Goal: Communication & Community: Participate in discussion

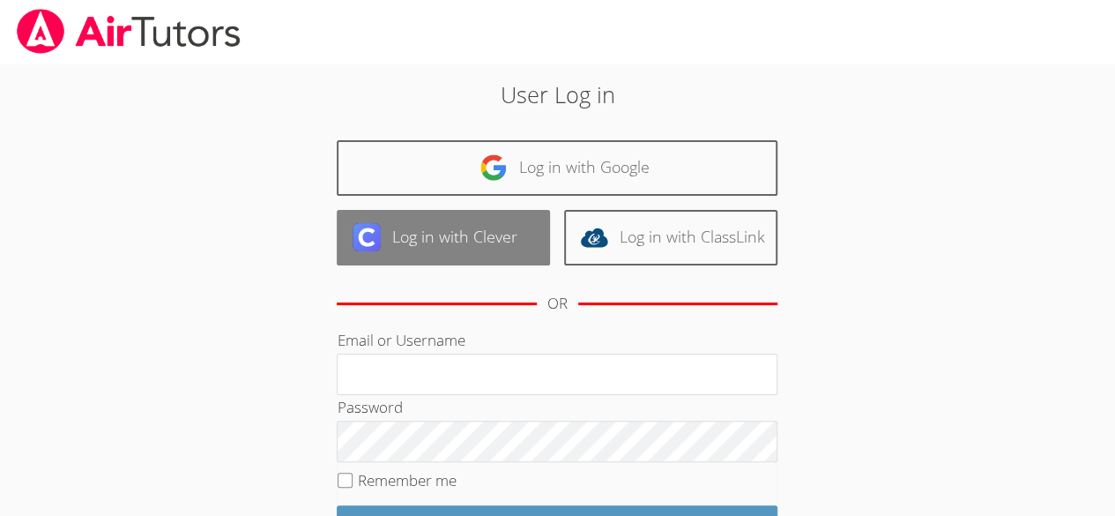
click at [436, 236] on link "Log in with Clever" at bounding box center [443, 238] width 213 height 56
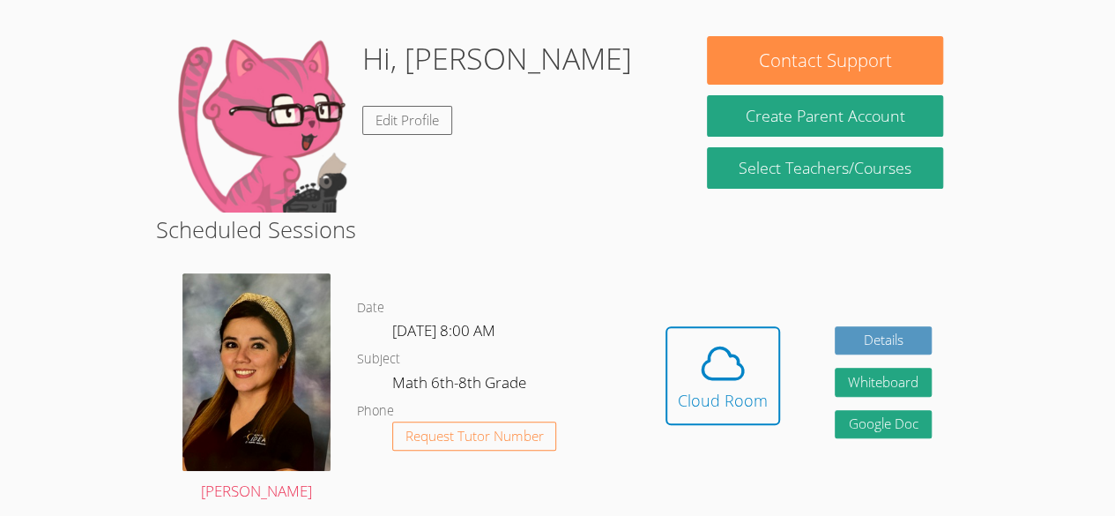
scroll to position [132, 0]
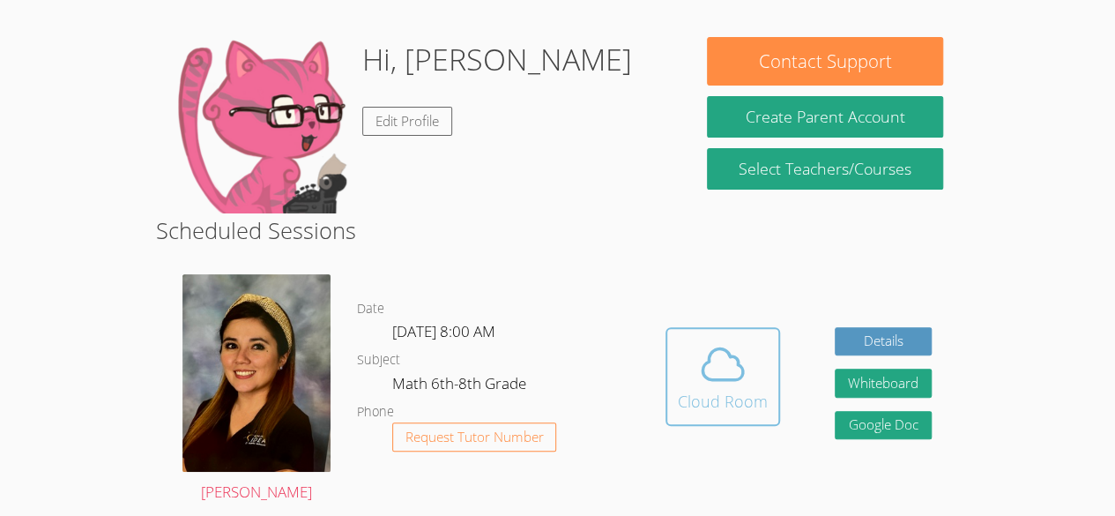
click at [733, 354] on icon at bounding box center [723, 363] width 41 height 31
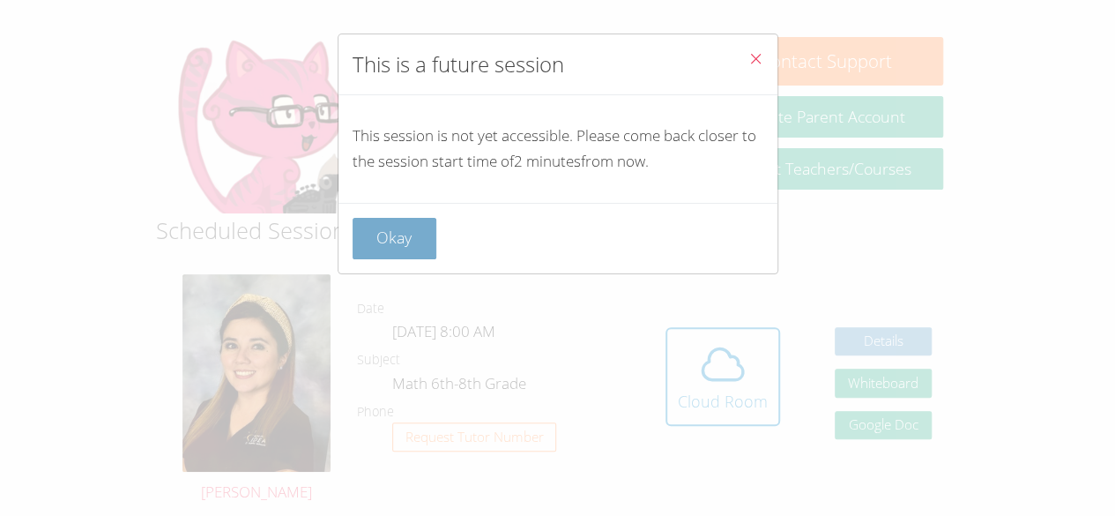
click at [378, 250] on button "Okay" at bounding box center [395, 238] width 85 height 41
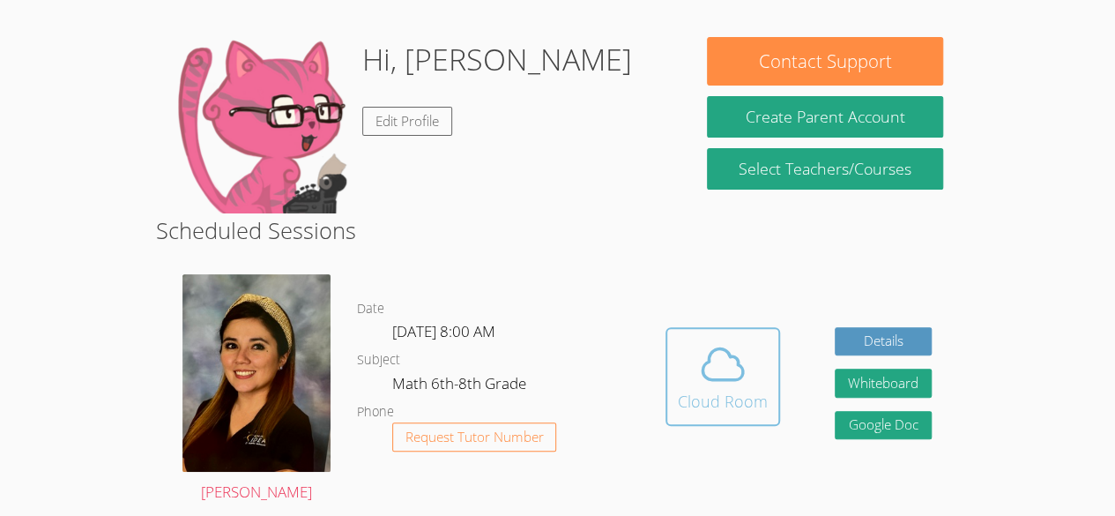
click at [700, 336] on button "Cloud Room" at bounding box center [723, 376] width 115 height 99
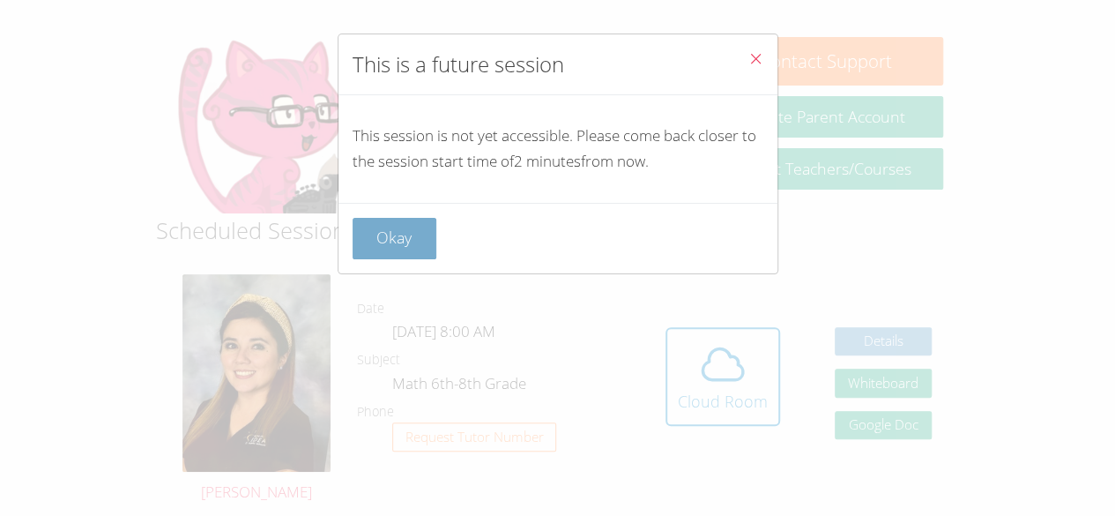
click at [433, 237] on button "Okay" at bounding box center [395, 238] width 85 height 41
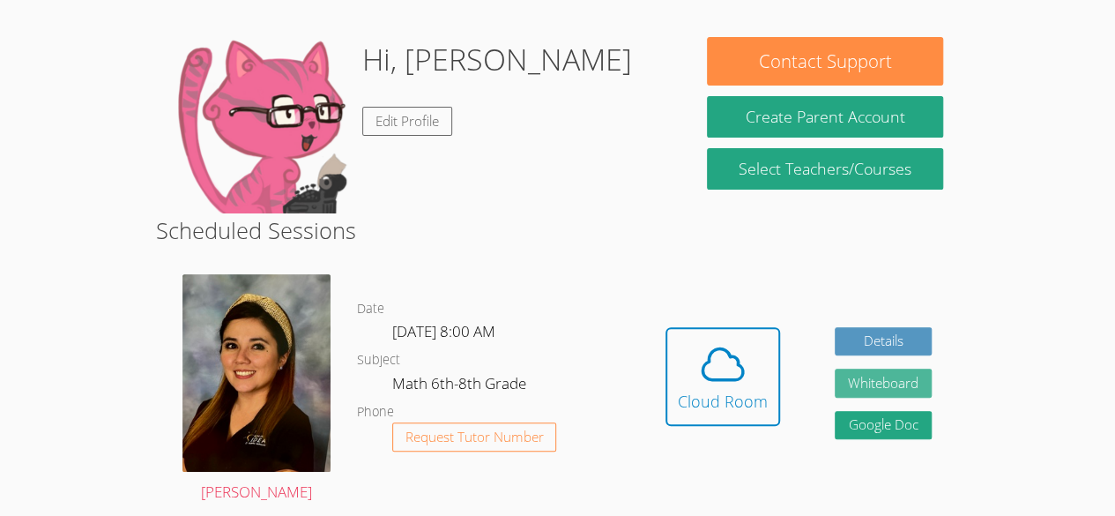
click at [904, 389] on button "Whiteboard" at bounding box center [883, 382] width 97 height 29
click at [654, 345] on div "Hidden Cloud Room Details Whiteboard Hidden Google Doc" at bounding box center [798, 389] width 321 height 257
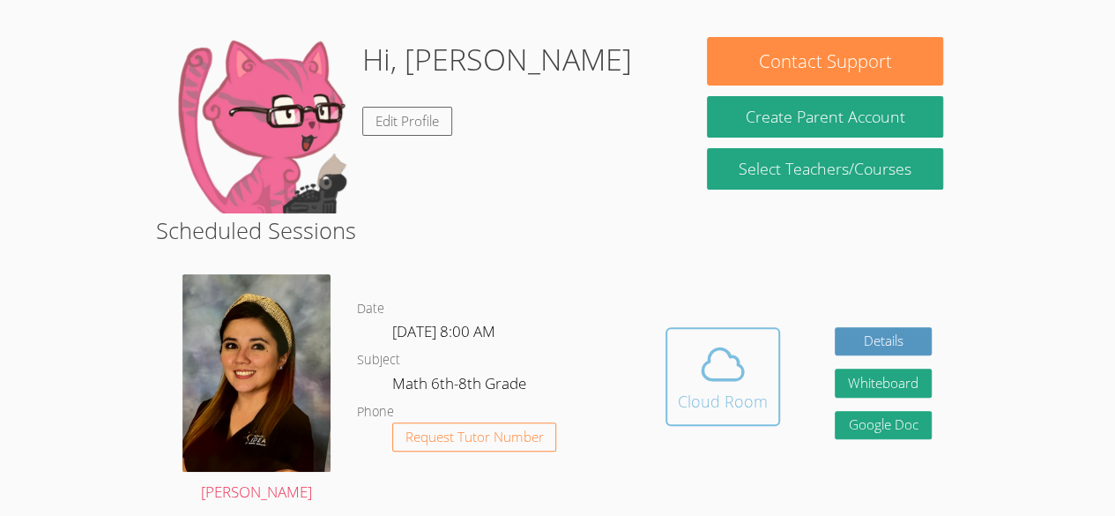
click at [674, 345] on button "Cloud Room" at bounding box center [723, 376] width 115 height 99
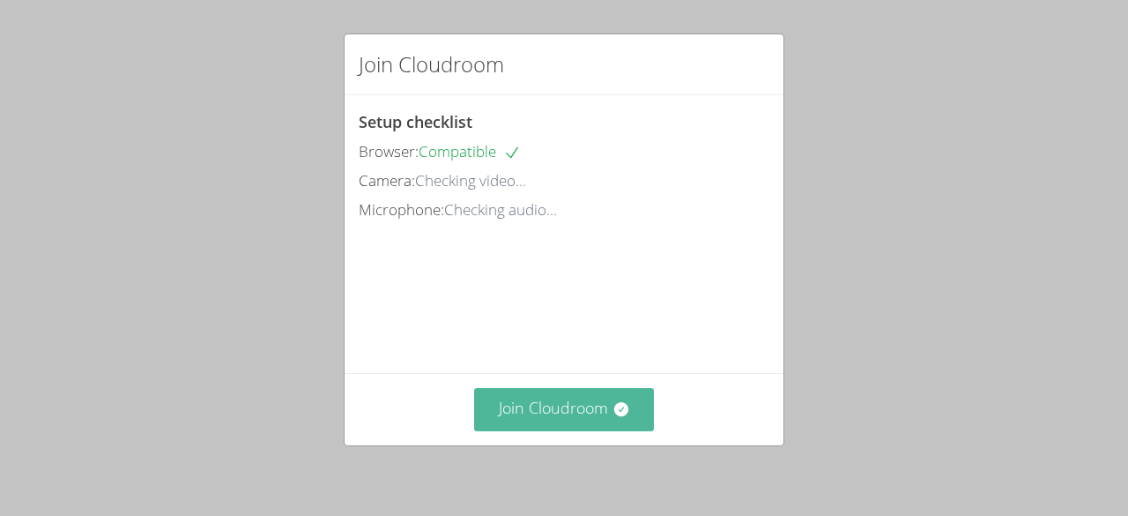
click at [586, 410] on button "Join Cloudroom" at bounding box center [564, 409] width 181 height 43
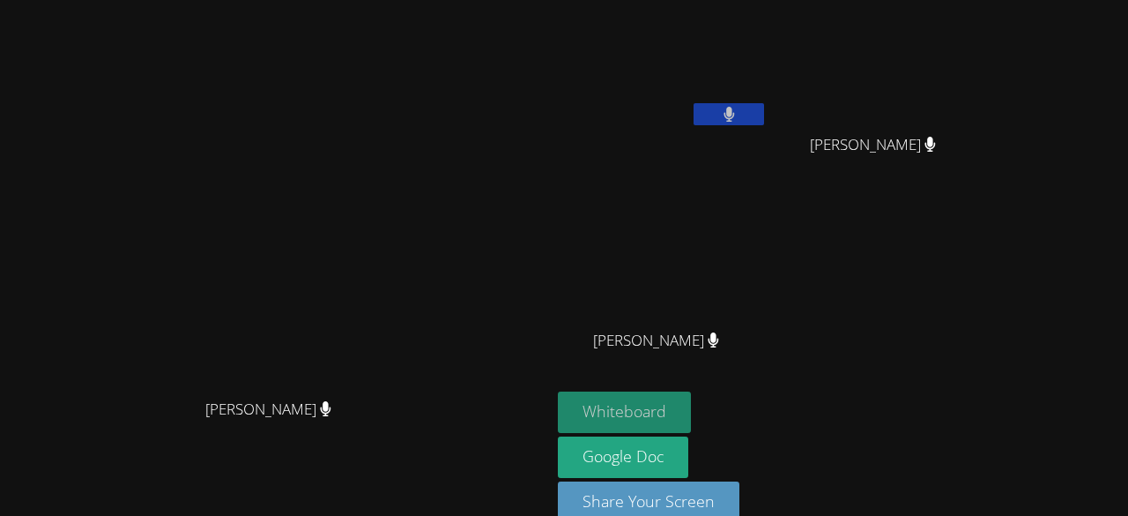
click at [691, 396] on button "Whiteboard" at bounding box center [624, 411] width 133 height 41
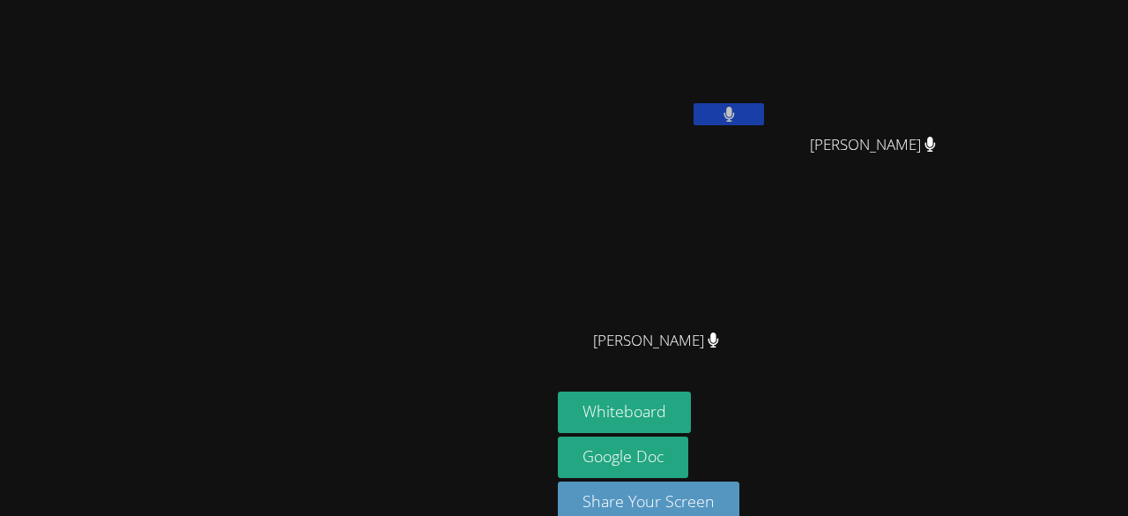
drag, startPoint x: 273, startPoint y: 205, endPoint x: 397, endPoint y: 191, distance: 124.2
click at [397, 191] on video at bounding box center [276, 238] width 264 height 302
click at [162, 362] on video at bounding box center [276, 238] width 264 height 302
click at [157, 373] on video at bounding box center [276, 238] width 264 height 302
click at [165, 357] on video at bounding box center [276, 238] width 264 height 302
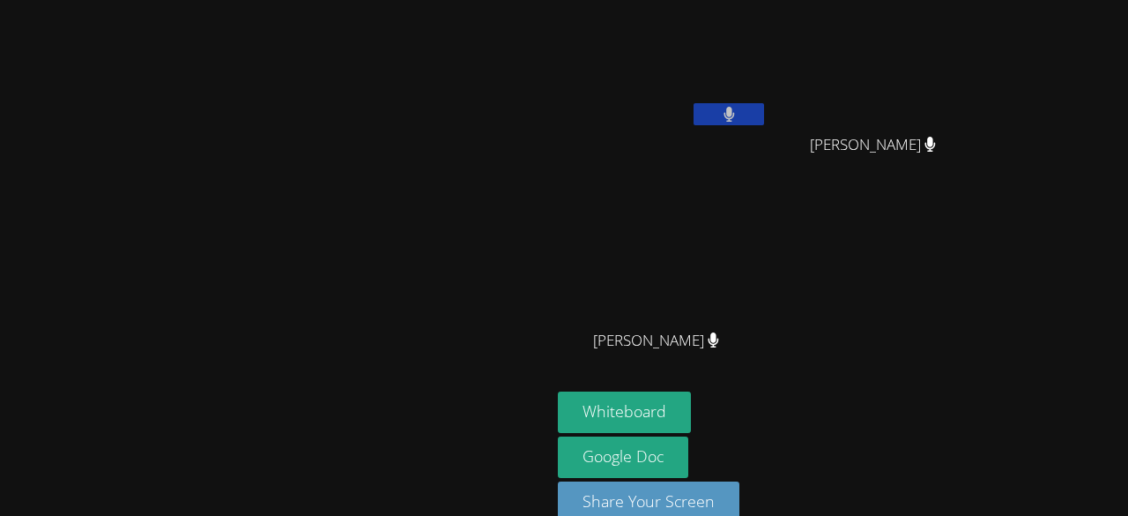
click at [160, 368] on video at bounding box center [276, 238] width 264 height 302
click at [408, 144] on video at bounding box center [276, 238] width 264 height 302
click at [734, 114] on icon at bounding box center [729, 114] width 11 height 15
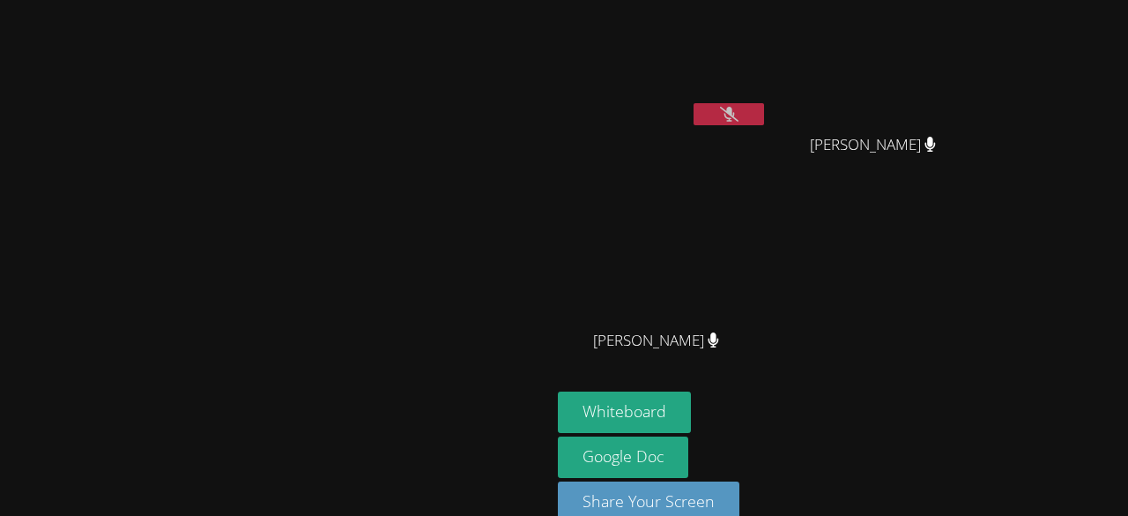
click at [739, 114] on icon at bounding box center [729, 114] width 19 height 15
click at [718, 341] on icon at bounding box center [713, 339] width 11 height 15
